Goal: Task Accomplishment & Management: Manage account settings

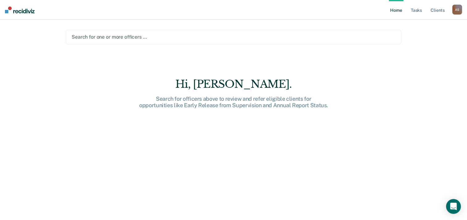
click at [460, 10] on div "A S" at bounding box center [457, 10] width 10 height 10
click at [416, 40] on link "Log Out" at bounding box center [432, 40] width 50 height 5
